Goal: Task Accomplishment & Management: Manage account settings

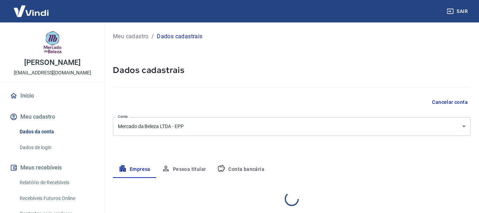
select select "SC"
select select "business"
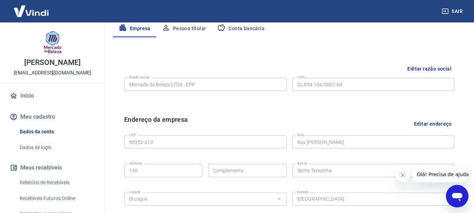
scroll to position [142, 0]
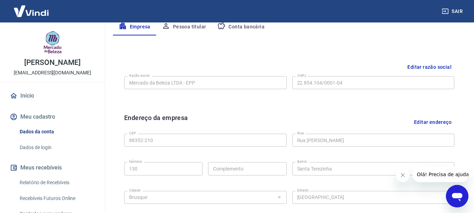
click at [38, 131] on link "Dados da conta" at bounding box center [57, 132] width 80 height 14
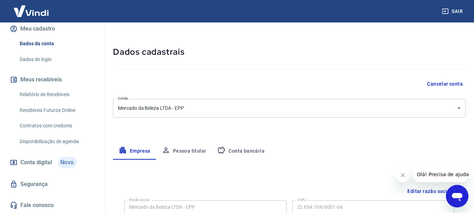
scroll to position [35, 0]
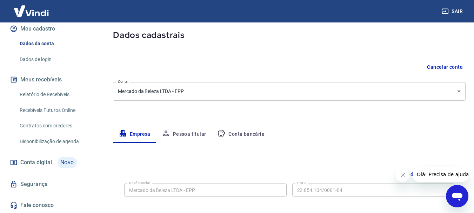
click at [206, 94] on body "Sair [PERSON_NAME] [EMAIL_ADDRESS][DOMAIN_NAME] Início Meu cadastro Dados da co…" at bounding box center [237, 71] width 474 height 213
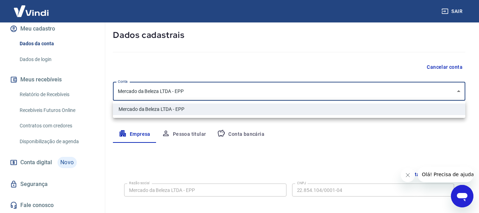
click at [206, 94] on div at bounding box center [239, 106] width 479 height 213
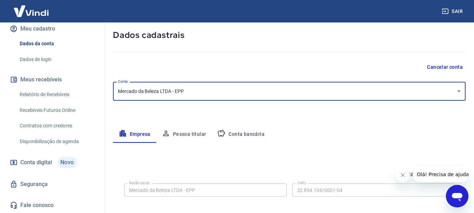
click at [198, 135] on button "Pessoa titular" at bounding box center [184, 134] width 56 height 17
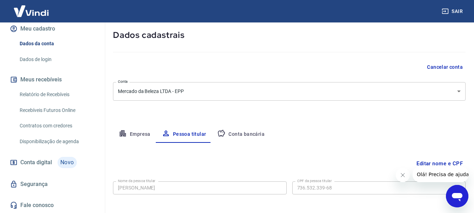
scroll to position [68, 0]
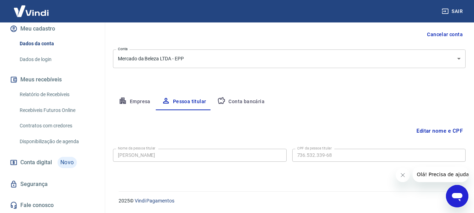
click at [252, 104] on button "Conta bancária" at bounding box center [241, 101] width 59 height 17
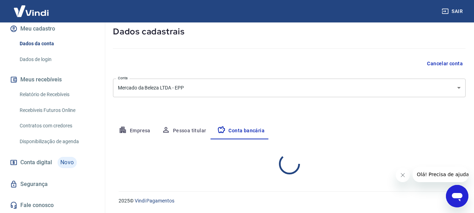
select select "1"
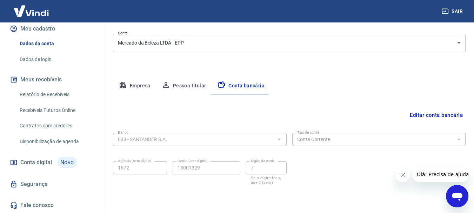
scroll to position [107, 0]
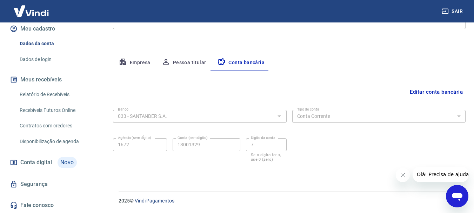
click at [33, 158] on span "Conta digital" at bounding box center [36, 163] width 32 height 10
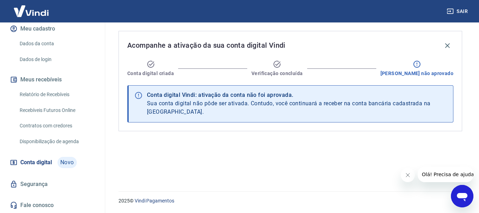
click at [52, 94] on link "Relatório de Recebíveis" at bounding box center [57, 94] width 80 height 14
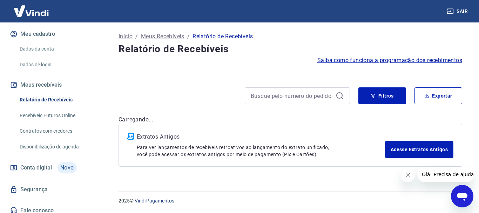
scroll to position [88, 0]
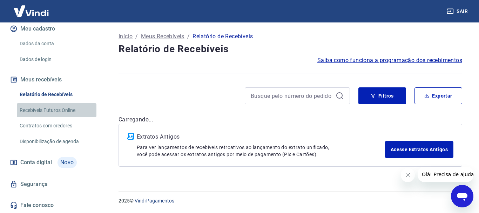
click at [58, 109] on link "Recebíveis Futuros Online" at bounding box center [57, 110] width 80 height 14
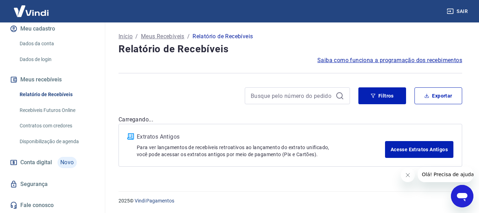
click at [58, 140] on link "Disponibilização de agenda" at bounding box center [57, 141] width 80 height 14
